Goal: Navigation & Orientation: Find specific page/section

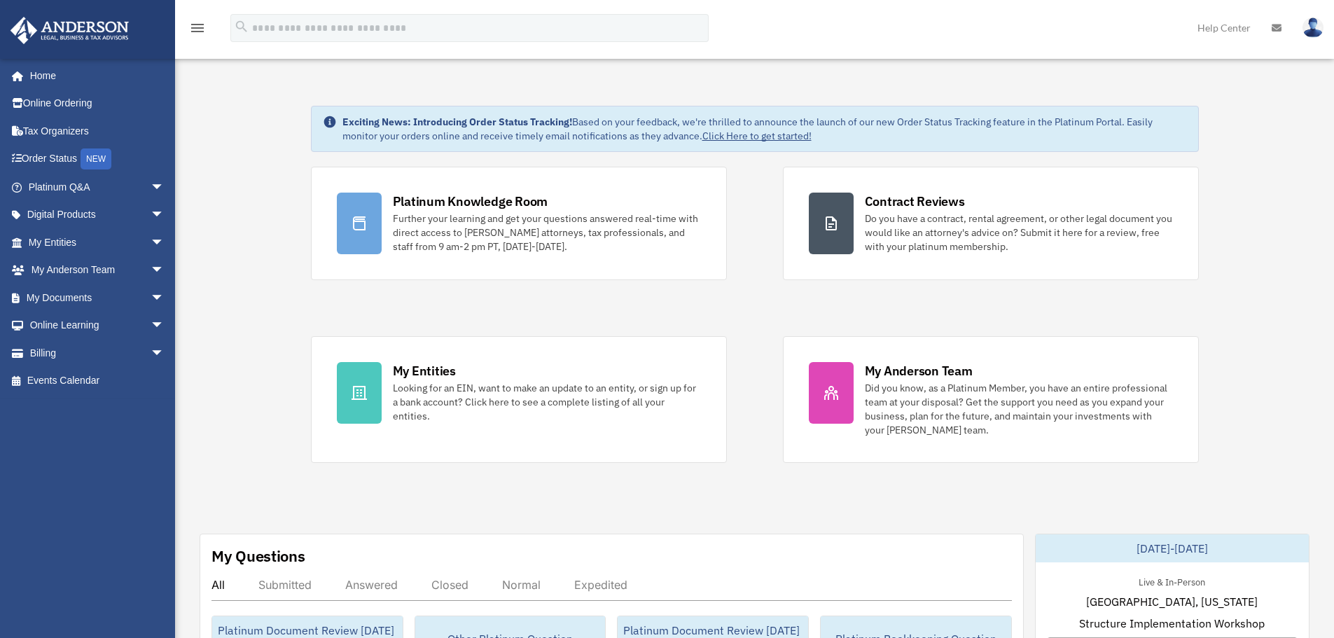
click at [652, 296] on div "Platinum Knowledge Room Further your learning and get your questions answered r…" at bounding box center [755, 315] width 888 height 296
click at [697, 313] on div "Platinum Knowledge Room Further your learning and get your questions answered r…" at bounding box center [755, 315] width 888 height 296
click at [151, 191] on span "arrow_drop_down" at bounding box center [165, 187] width 28 height 29
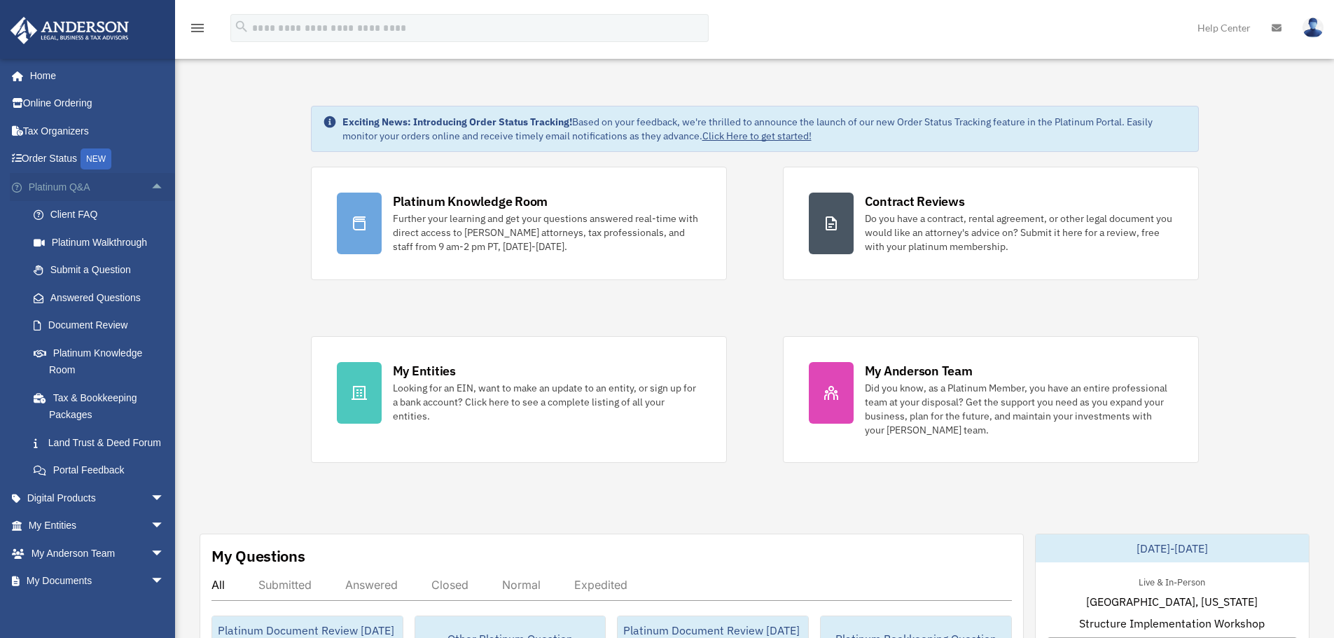
click at [151, 191] on span "arrow_drop_up" at bounding box center [165, 187] width 28 height 29
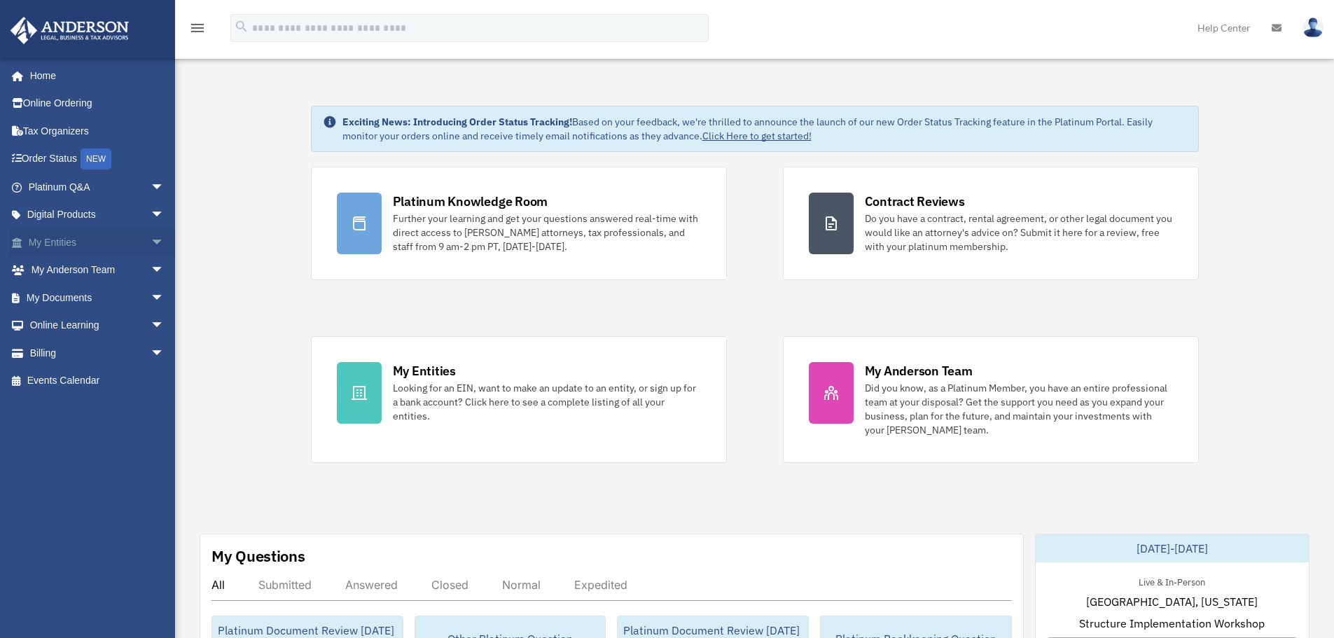
click at [151, 241] on span "arrow_drop_down" at bounding box center [165, 242] width 28 height 29
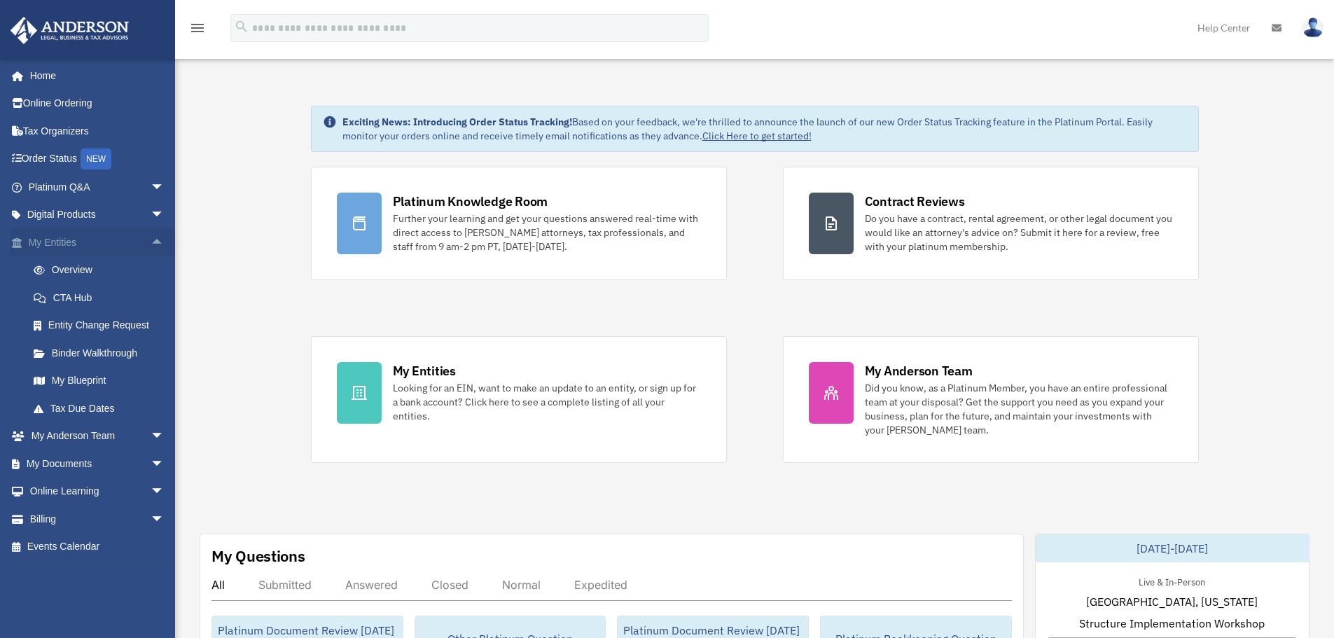
click at [151, 241] on span "arrow_drop_up" at bounding box center [165, 242] width 28 height 29
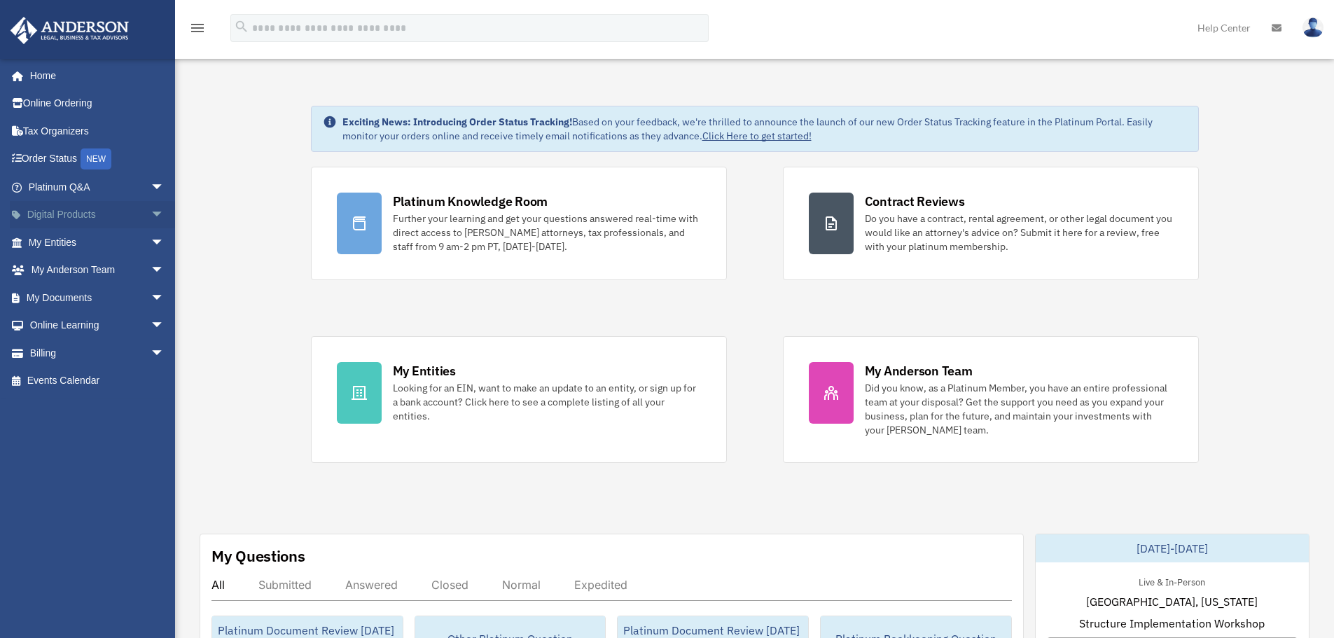
click at [151, 210] on span "arrow_drop_down" at bounding box center [165, 215] width 28 height 29
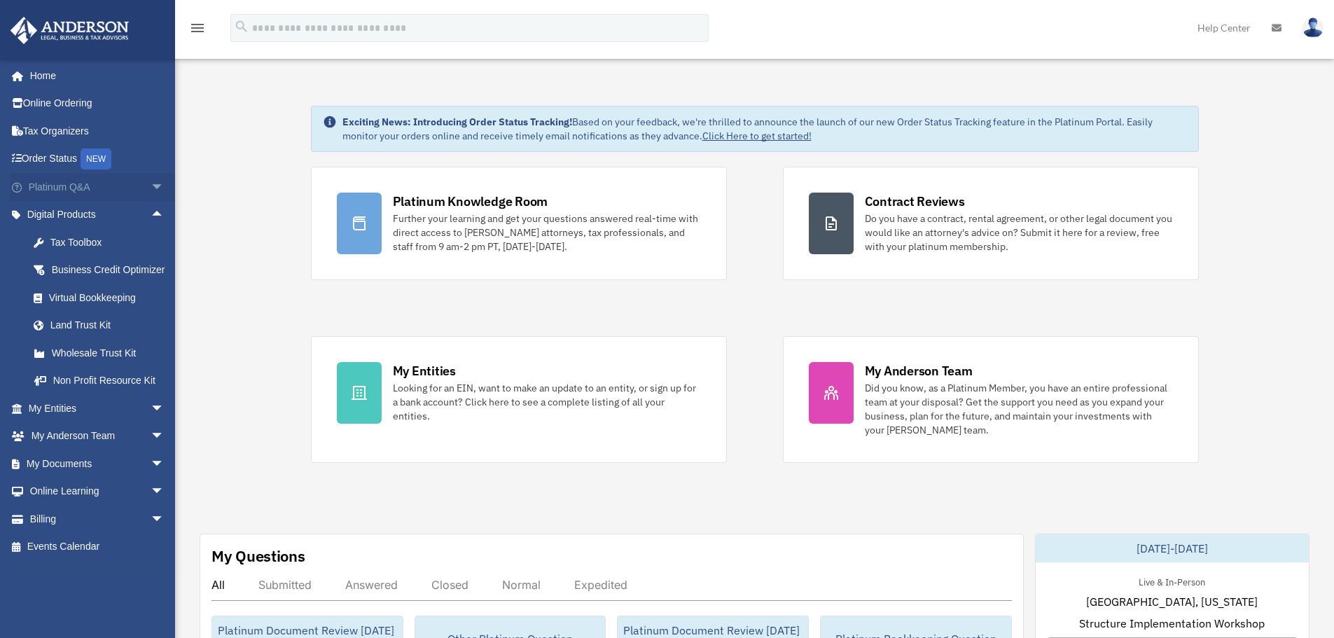
click at [151, 189] on span "arrow_drop_down" at bounding box center [165, 187] width 28 height 29
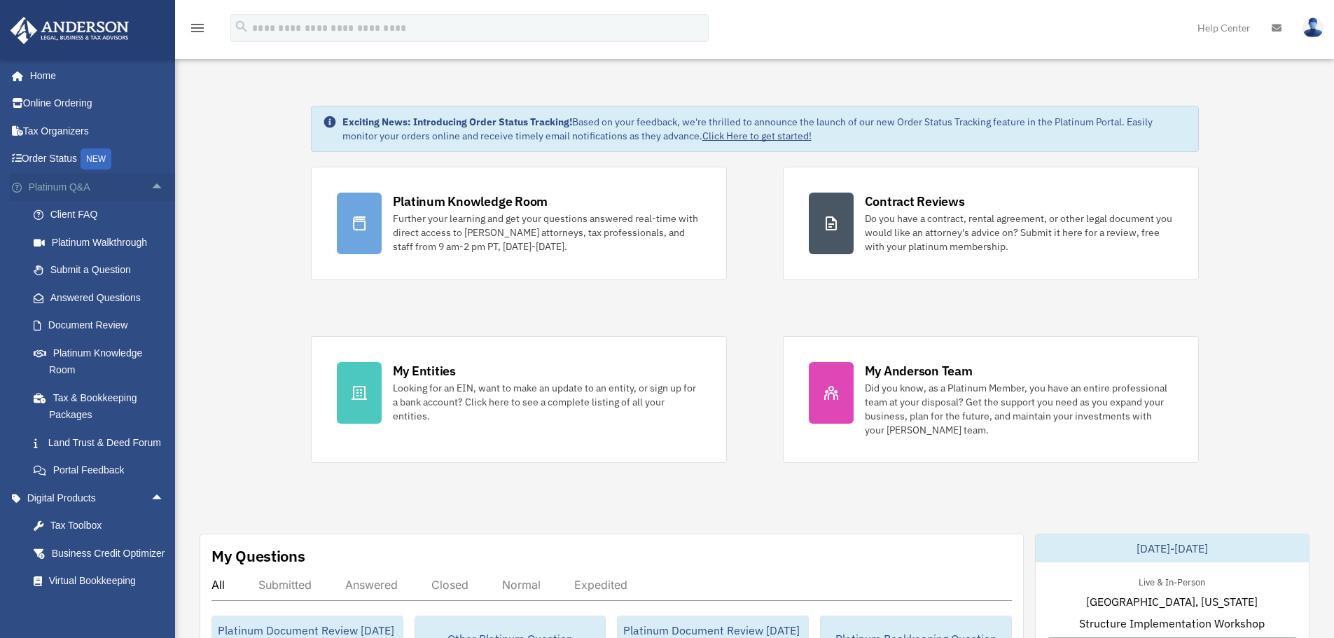
click at [151, 189] on span "arrow_drop_up" at bounding box center [165, 187] width 28 height 29
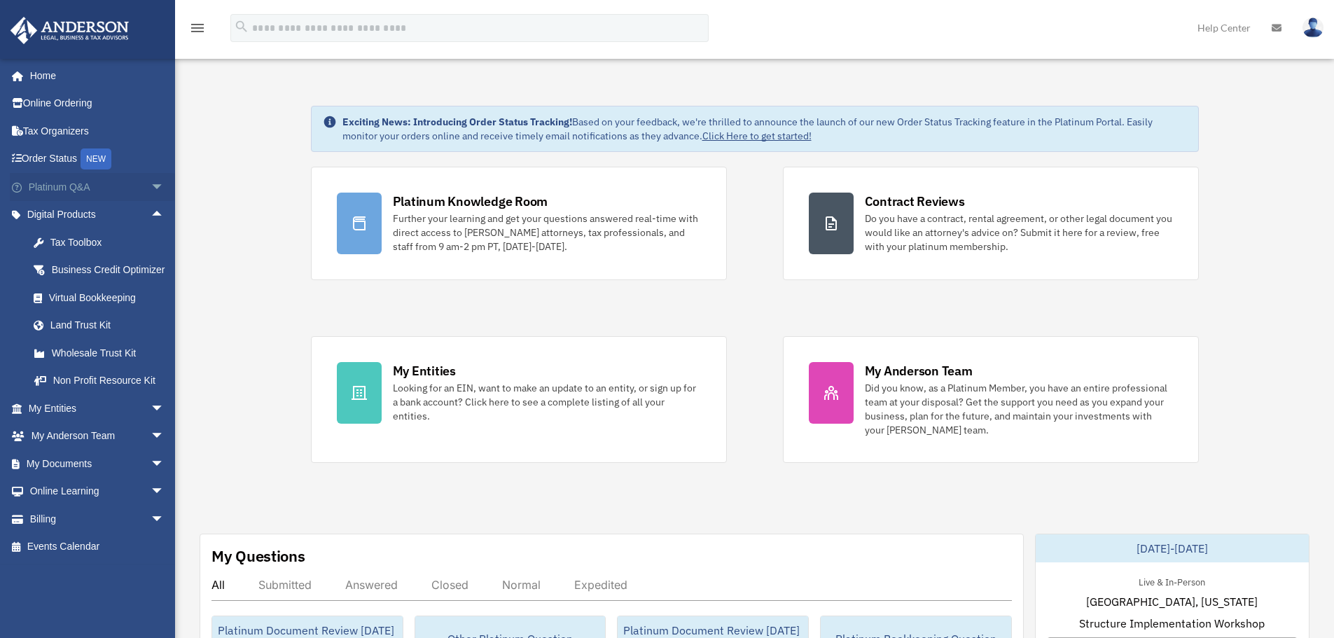
click at [151, 189] on span "arrow_drop_down" at bounding box center [165, 187] width 28 height 29
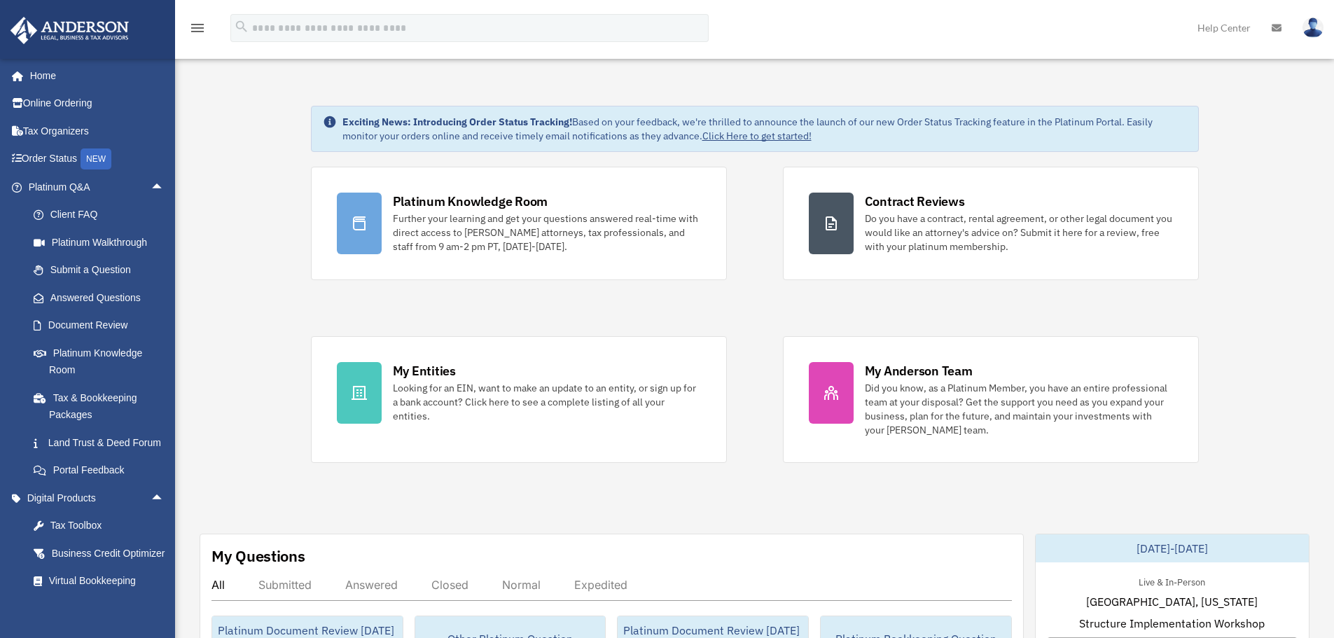
click at [44, 77] on link "Home" at bounding box center [98, 76] width 176 height 28
click at [54, 77] on link "Home" at bounding box center [98, 76] width 176 height 28
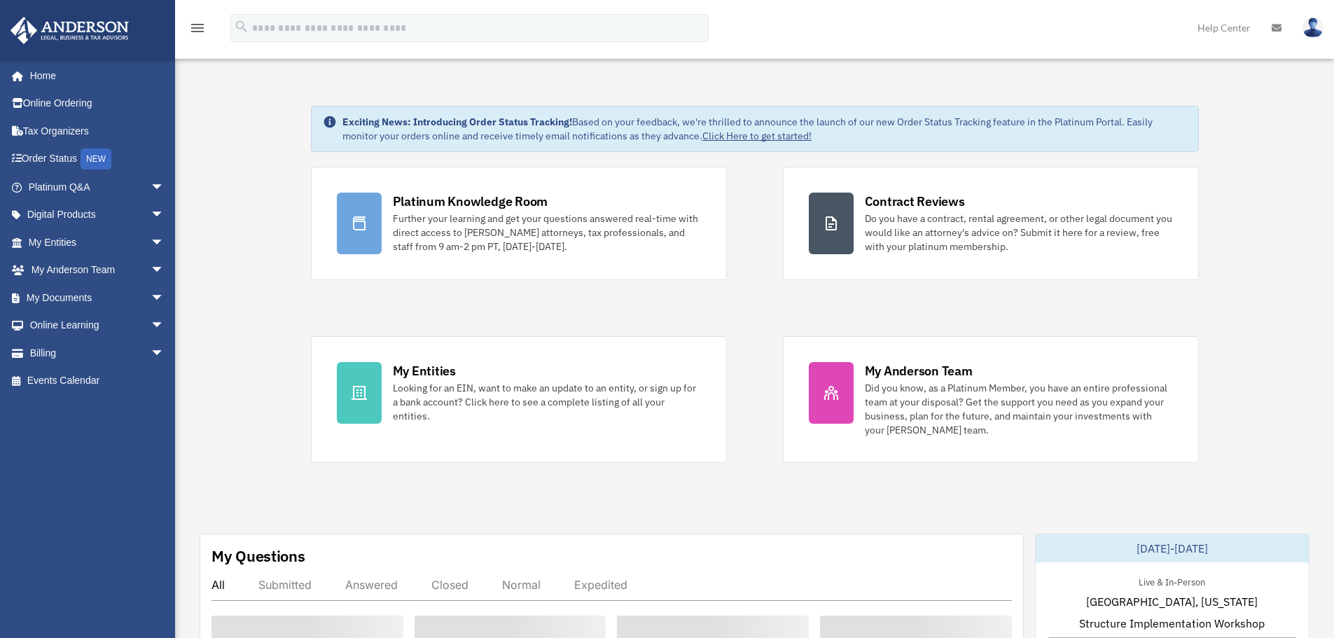
click at [42, 76] on link "Home" at bounding box center [94, 76] width 169 height 28
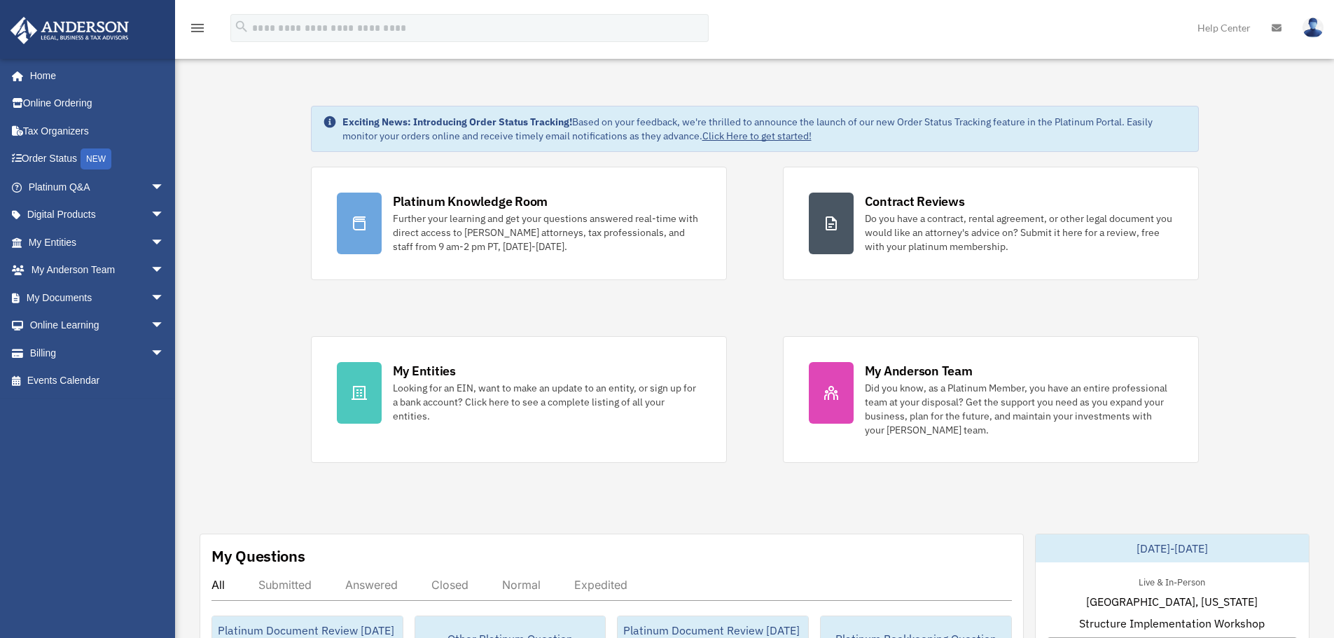
click at [749, 295] on div "Platinum Knowledge Room Further your learning and get your questions answered r…" at bounding box center [755, 315] width 888 height 296
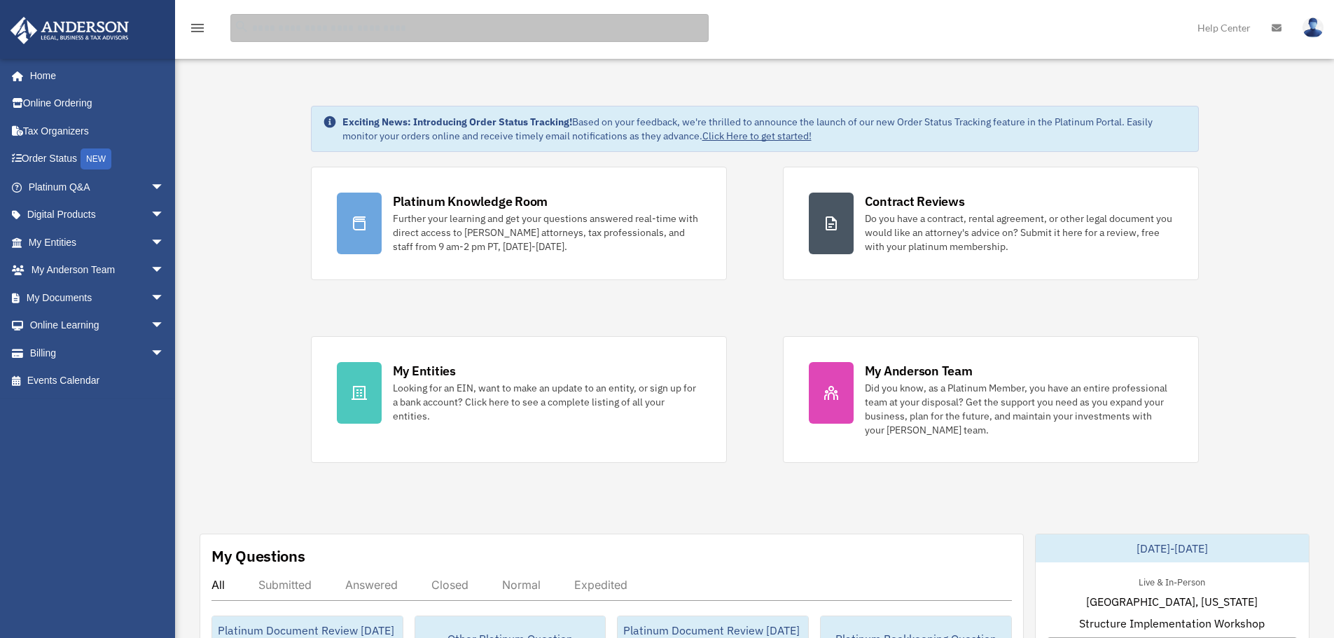
click at [371, 27] on input "search" at bounding box center [469, 28] width 478 height 28
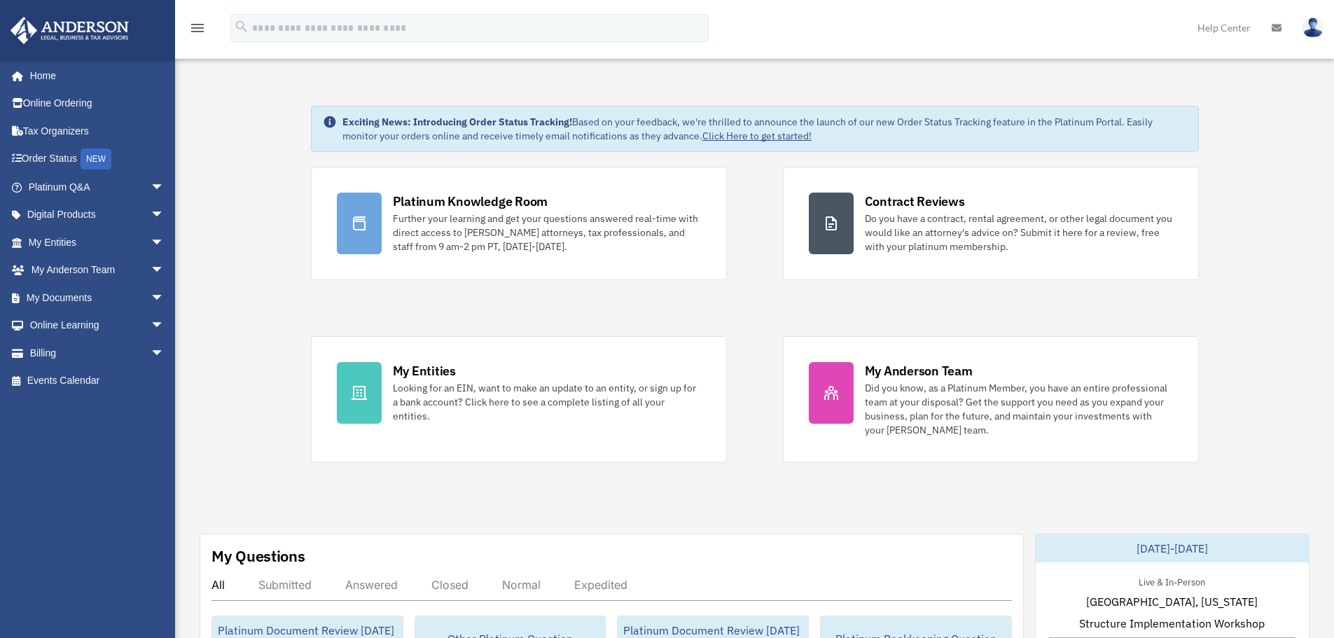
click at [202, 28] on icon "menu" at bounding box center [197, 28] width 17 height 17
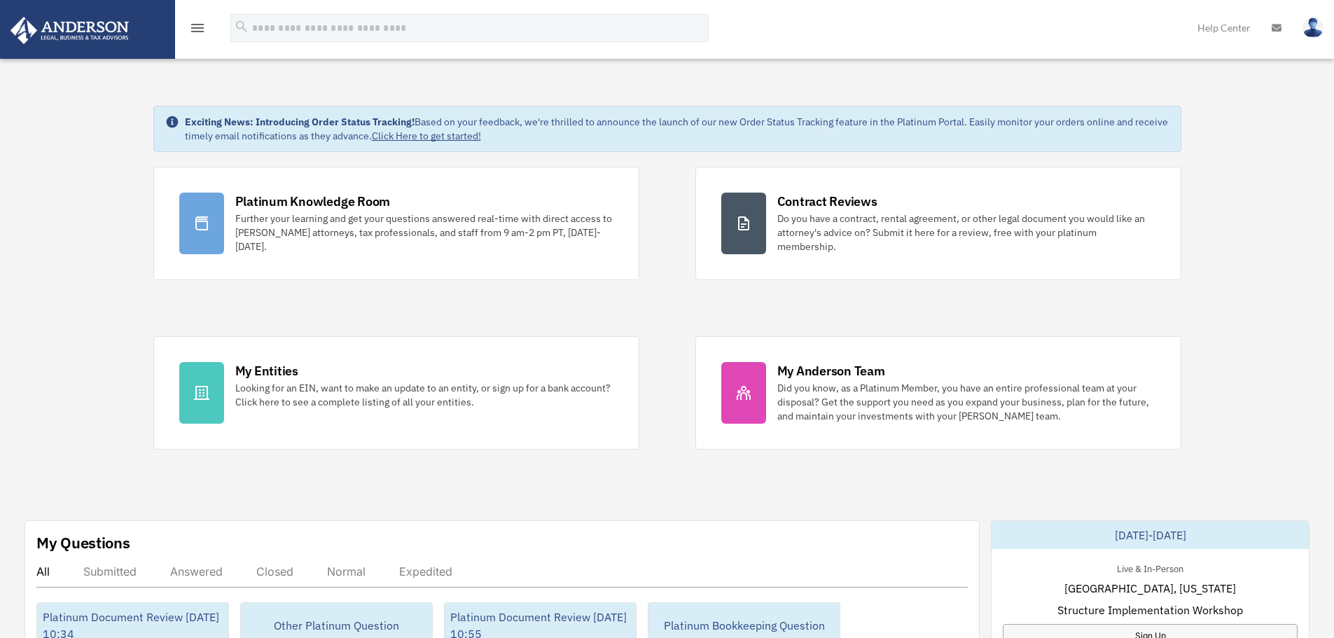
click at [202, 28] on icon "menu" at bounding box center [197, 28] width 17 height 17
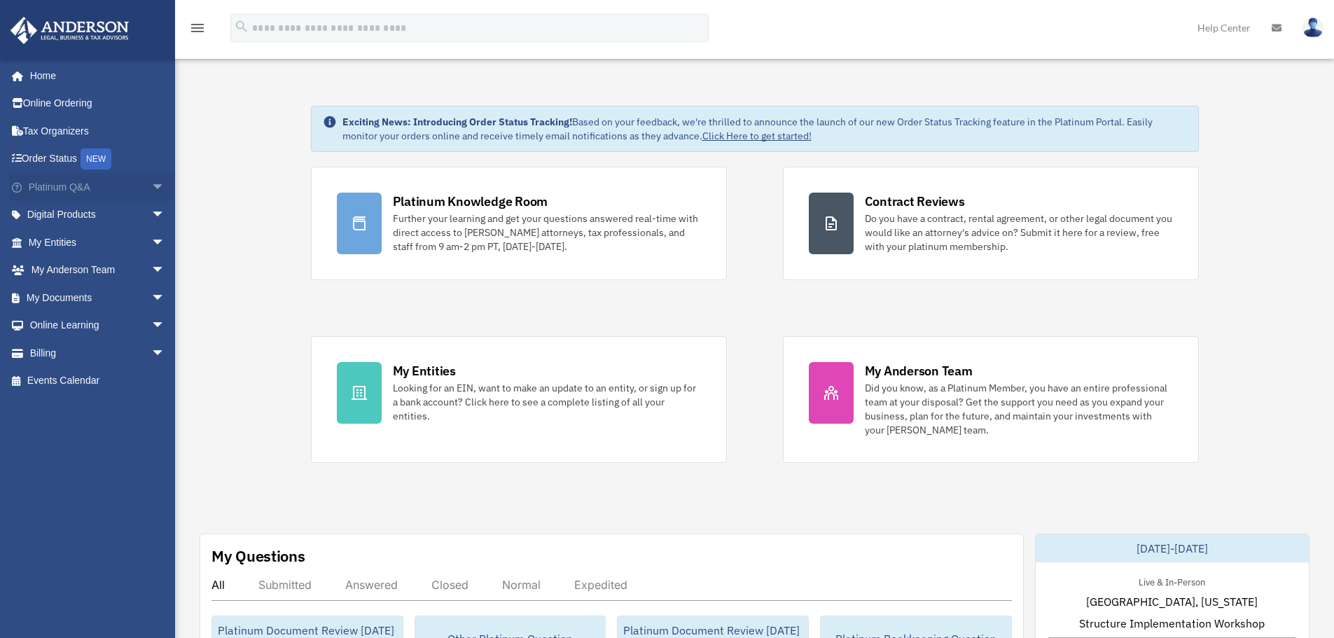
click at [151, 188] on span "arrow_drop_down" at bounding box center [165, 187] width 28 height 29
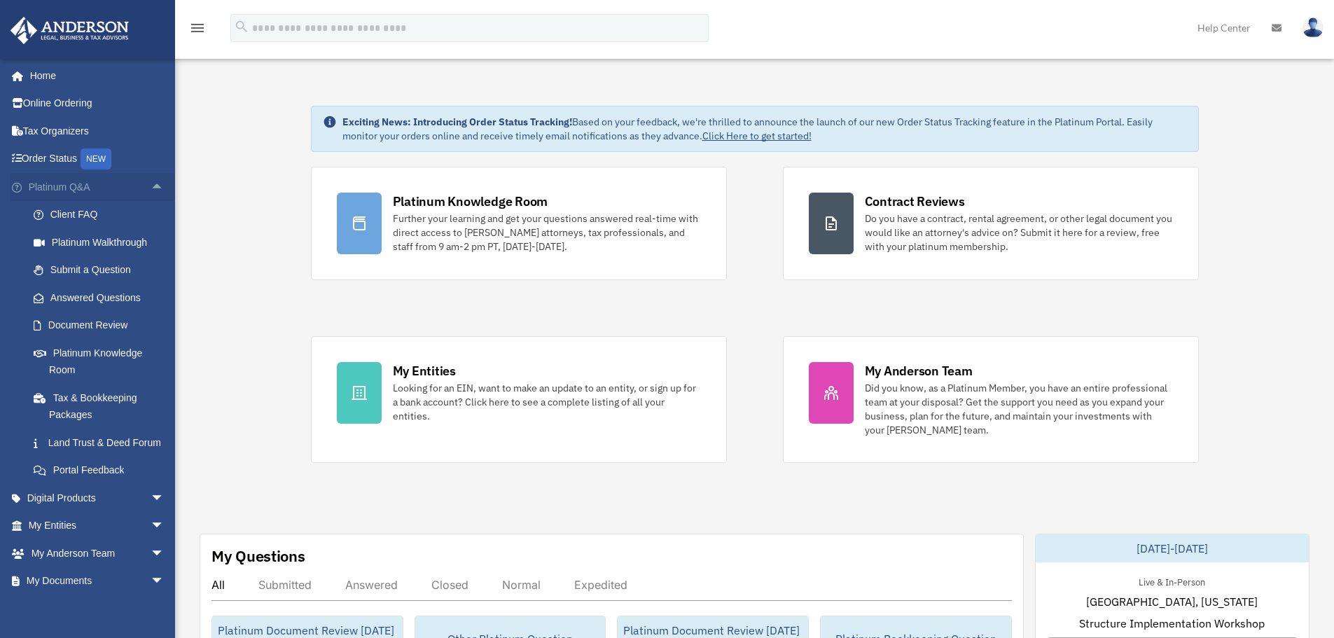
click at [151, 188] on span "arrow_drop_up" at bounding box center [165, 187] width 28 height 29
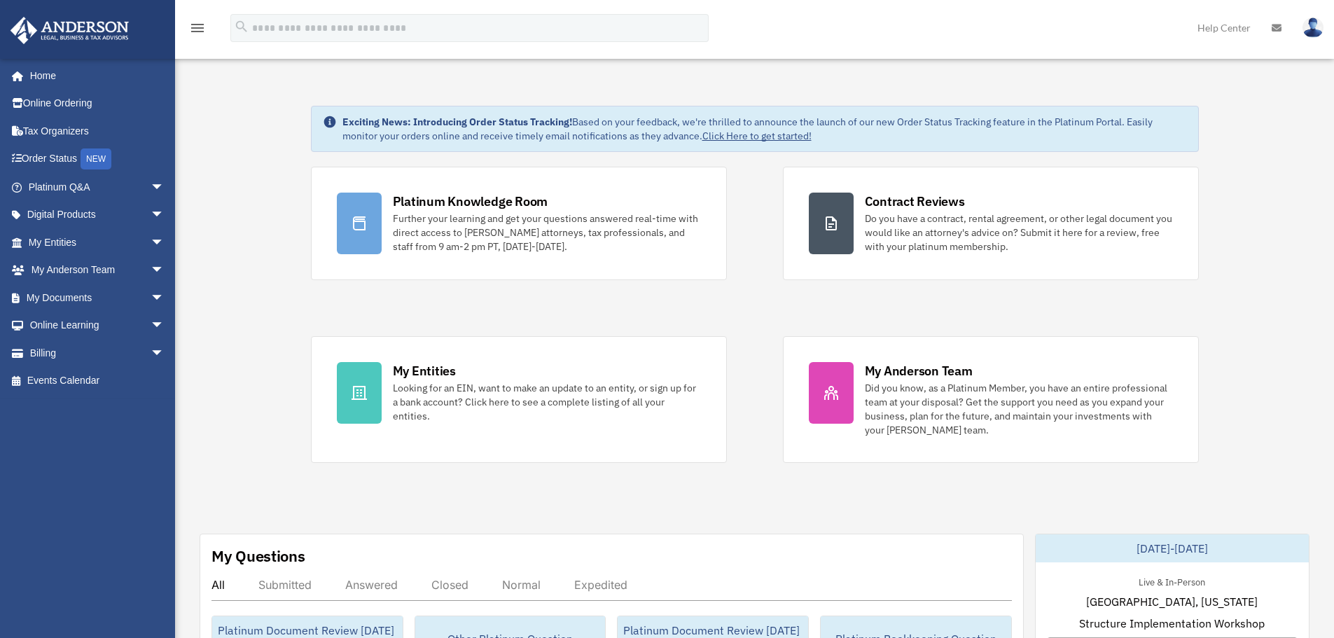
click at [689, 307] on div "Platinum Knowledge Room Further your learning and get your questions answered r…" at bounding box center [755, 315] width 888 height 296
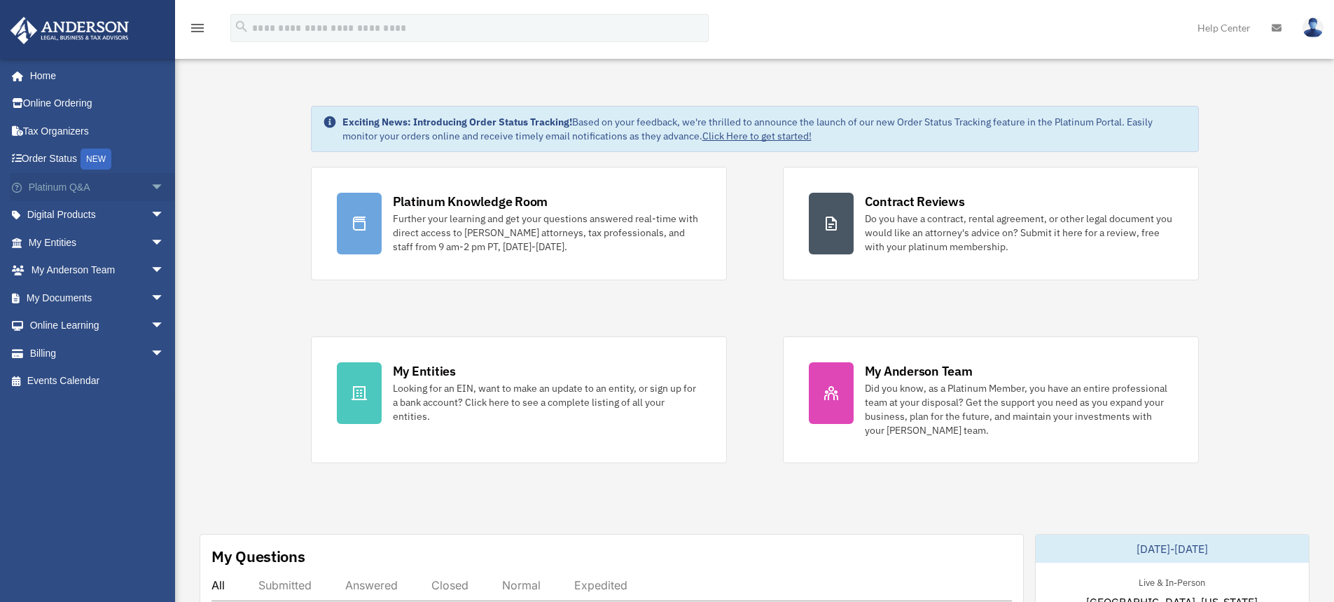
click at [151, 186] on span "arrow_drop_down" at bounding box center [165, 187] width 28 height 29
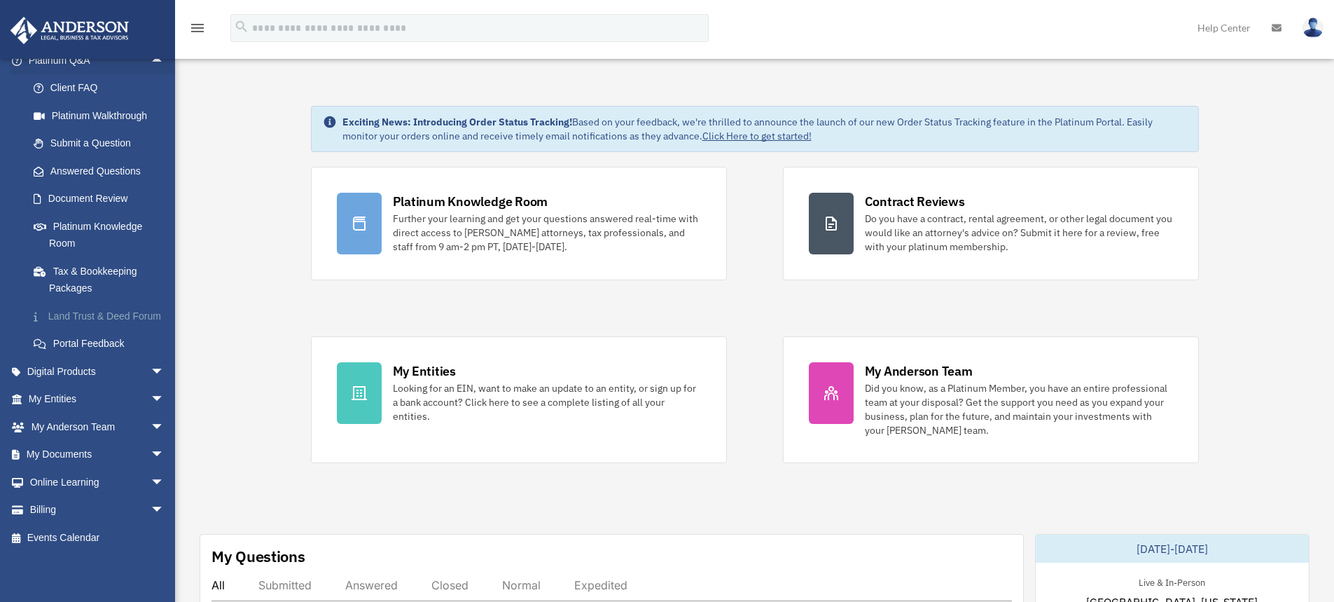
scroll to position [144, 0]
click at [151, 373] on span "arrow_drop_down" at bounding box center [165, 371] width 28 height 29
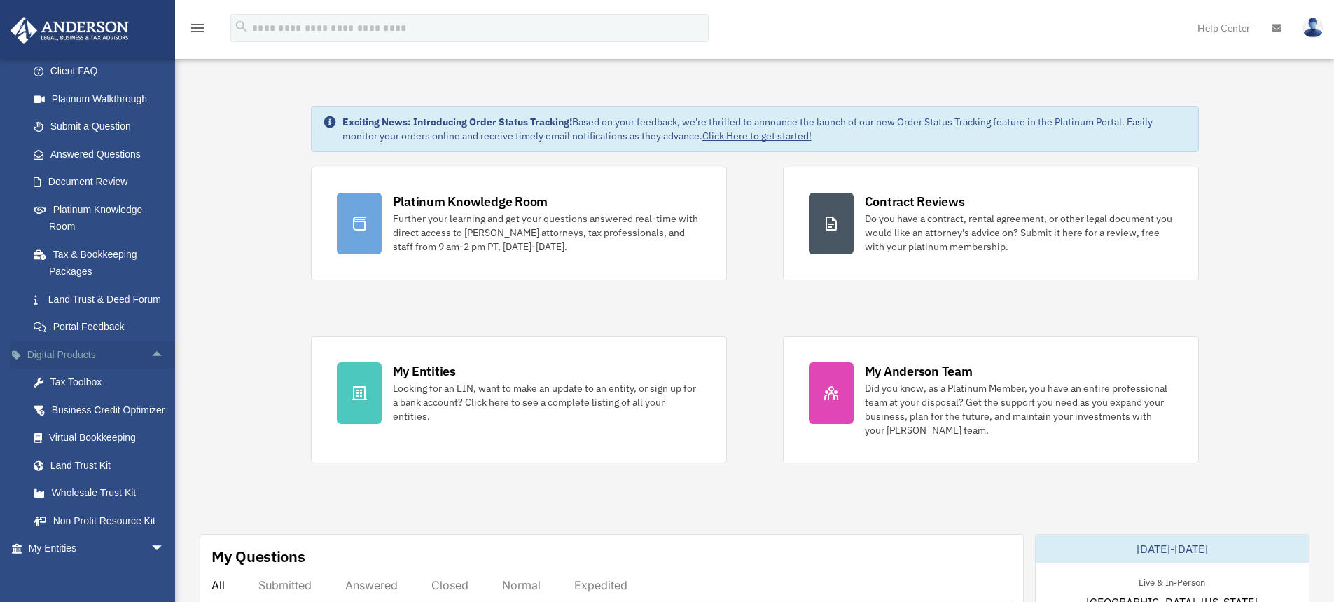
click at [151, 369] on span "arrow_drop_up" at bounding box center [165, 354] width 28 height 29
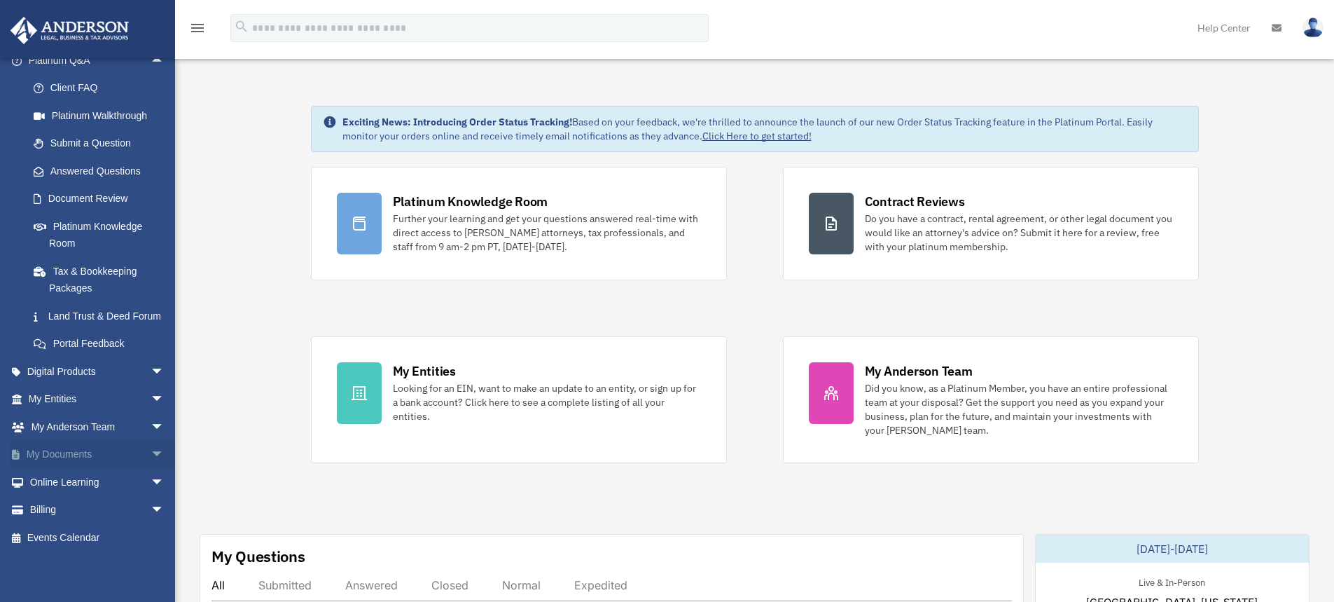
click at [151, 454] on span "arrow_drop_down" at bounding box center [165, 455] width 28 height 29
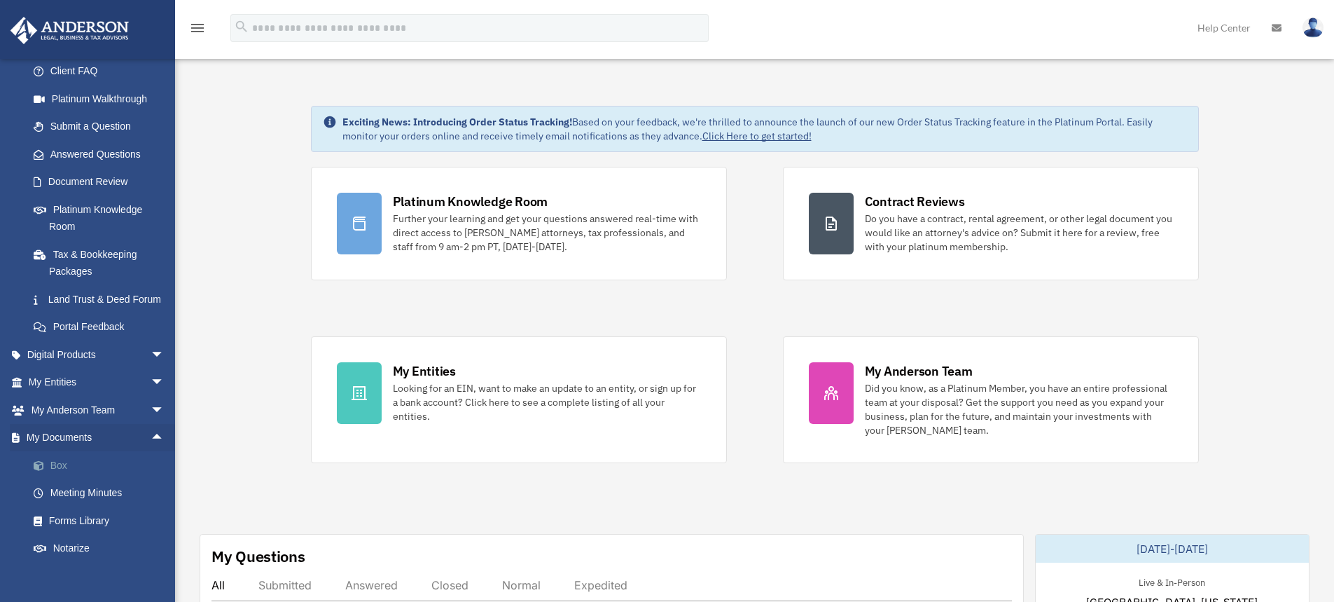
click at [69, 479] on link "Box" at bounding box center [103, 465] width 166 height 28
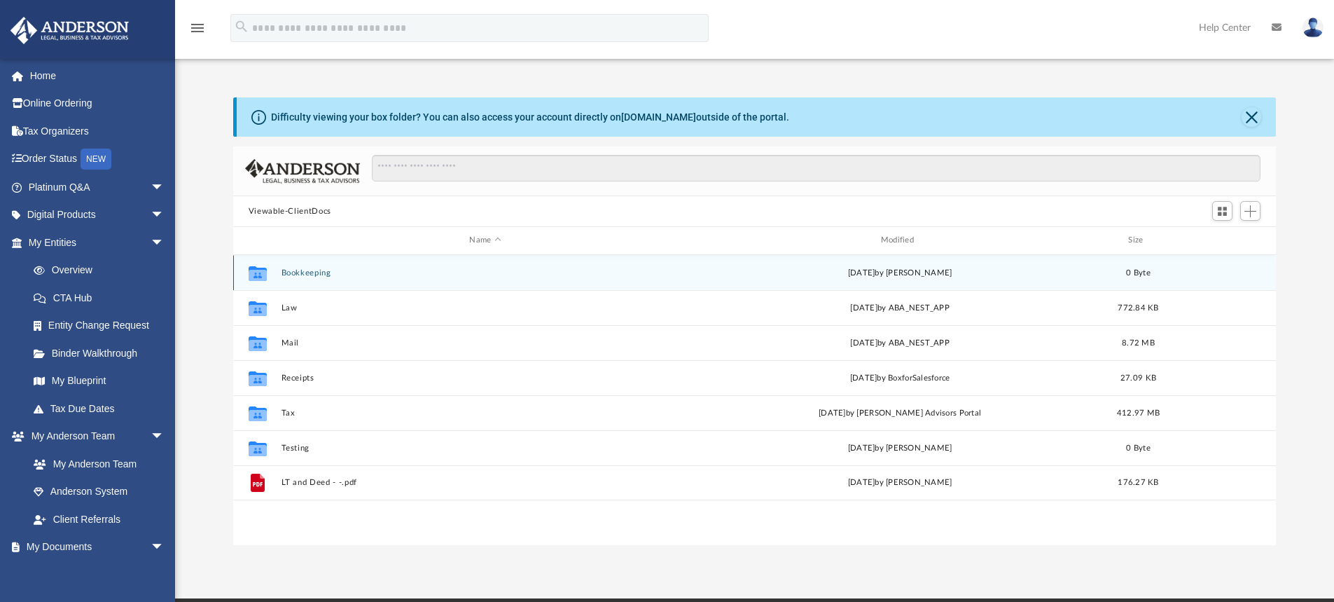
scroll to position [308, 1032]
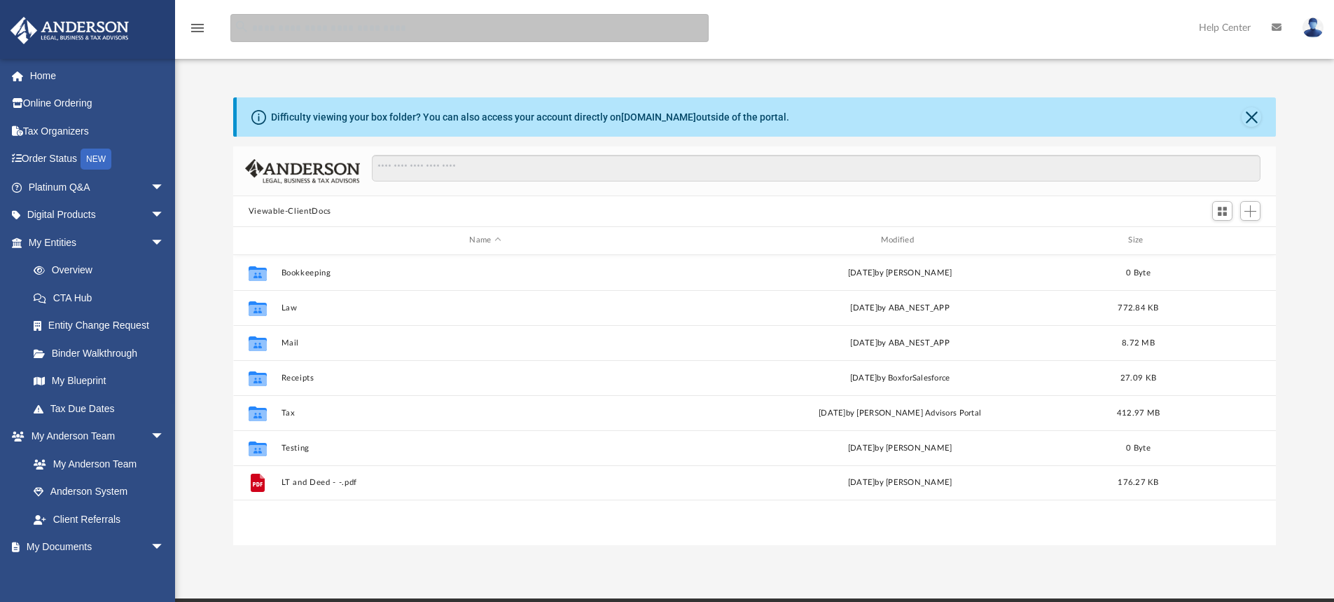
click at [610, 29] on input "search" at bounding box center [469, 28] width 478 height 28
